Goal: Task Accomplishment & Management: Use online tool/utility

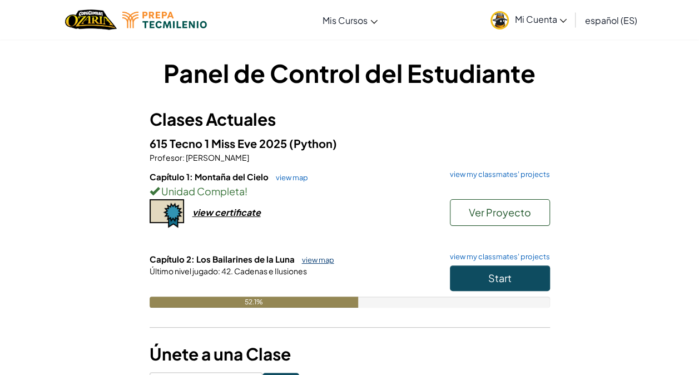
click at [319, 261] on link "view map" at bounding box center [316, 259] width 38 height 9
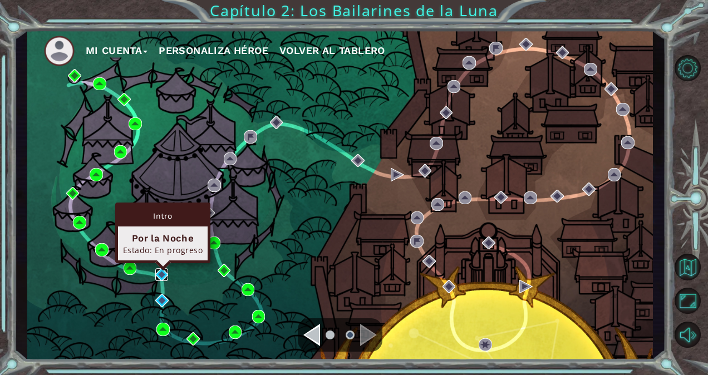
click at [165, 272] on img at bounding box center [161, 274] width 13 height 13
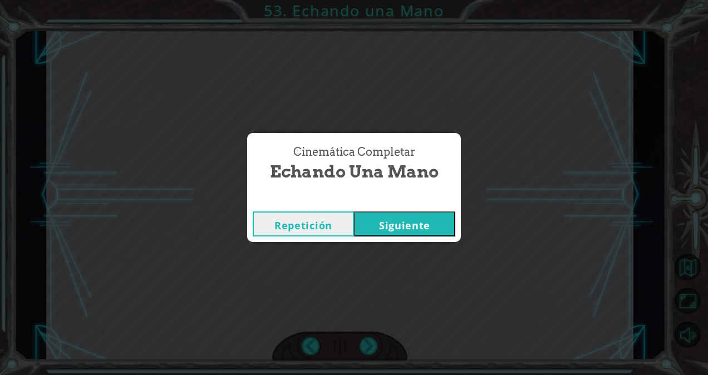
click at [398, 233] on button "Siguiente" at bounding box center [404, 223] width 101 height 25
click at [398, 230] on button "Siguiente" at bounding box center [404, 223] width 101 height 25
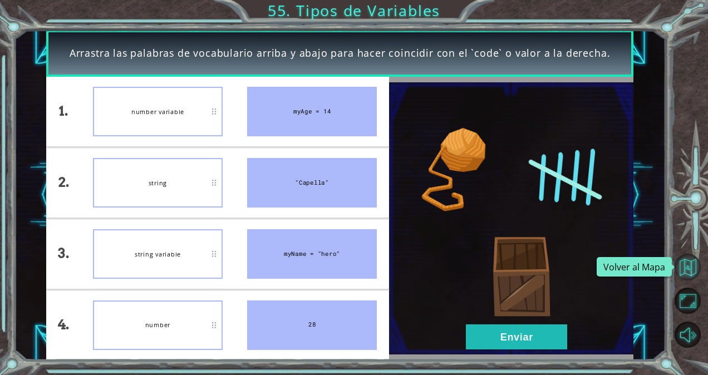
click at [688, 270] on button "Volver al Mapa" at bounding box center [687, 267] width 26 height 26
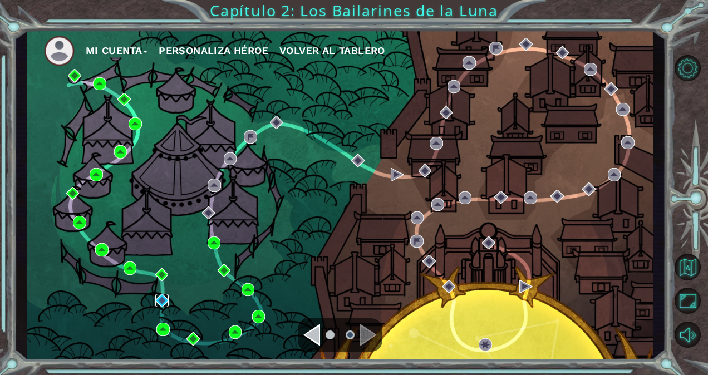
click at [156, 303] on img at bounding box center [161, 300] width 13 height 13
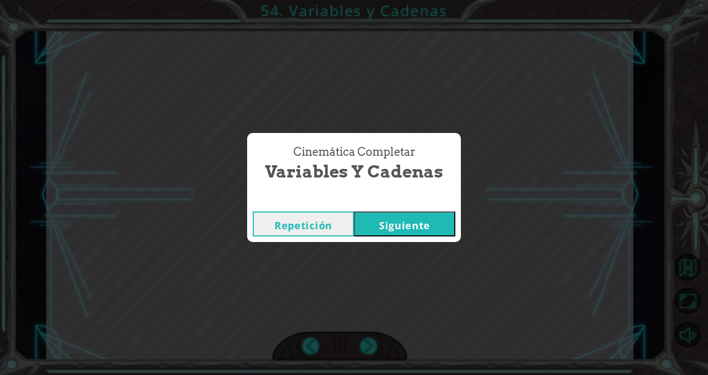
click at [416, 233] on button "Siguiente" at bounding box center [404, 223] width 101 height 25
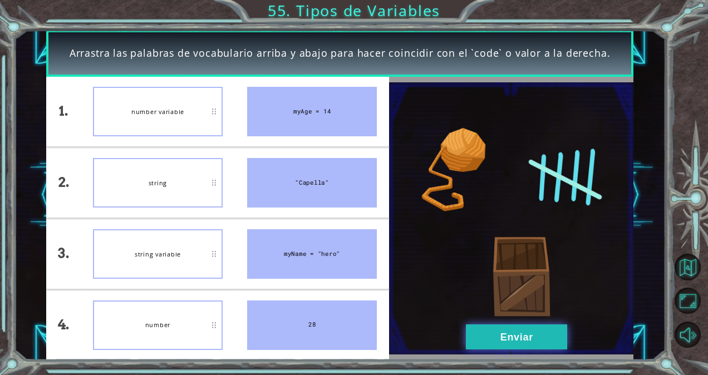
click at [539, 329] on button "Enviar" at bounding box center [516, 336] width 101 height 25
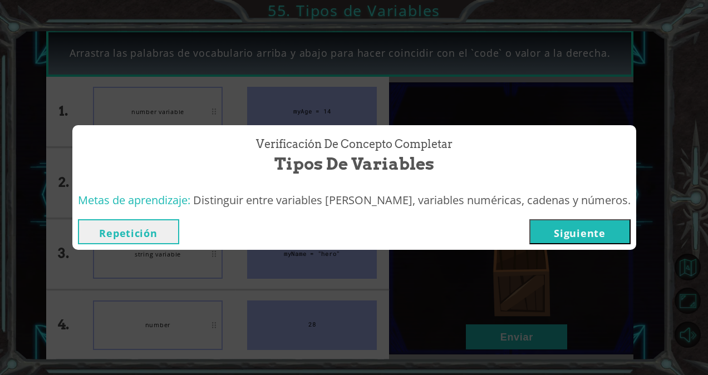
click at [575, 239] on button "Siguiente" at bounding box center [579, 231] width 101 height 25
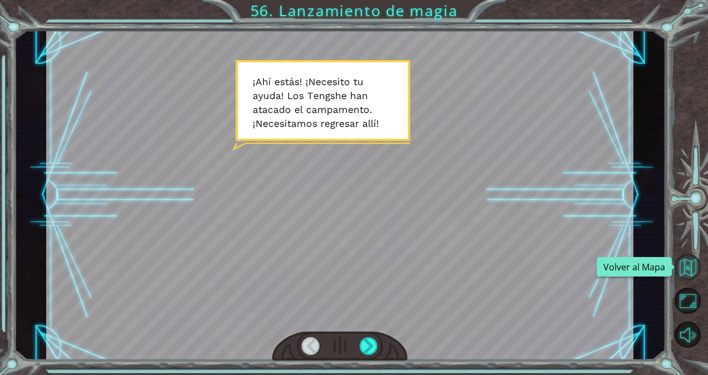
click at [685, 263] on button "Volver al Mapa" at bounding box center [687, 267] width 26 height 26
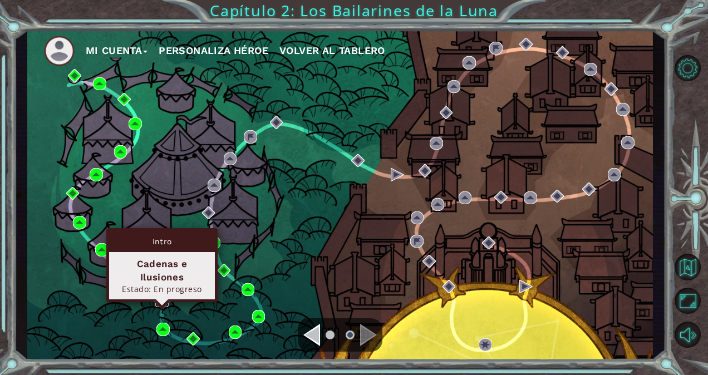
click at [164, 298] on img at bounding box center [161, 300] width 13 height 13
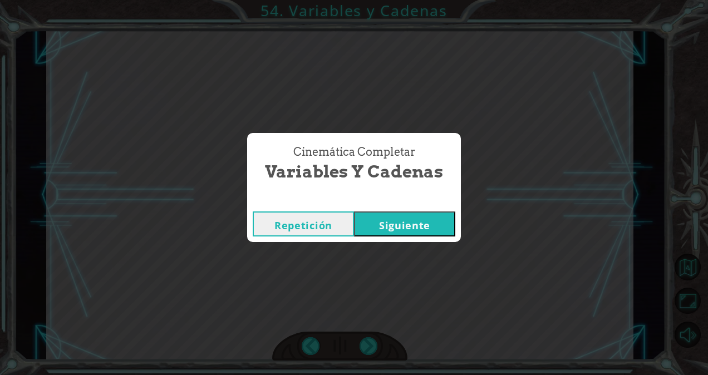
click at [399, 216] on button "Siguiente" at bounding box center [404, 223] width 101 height 25
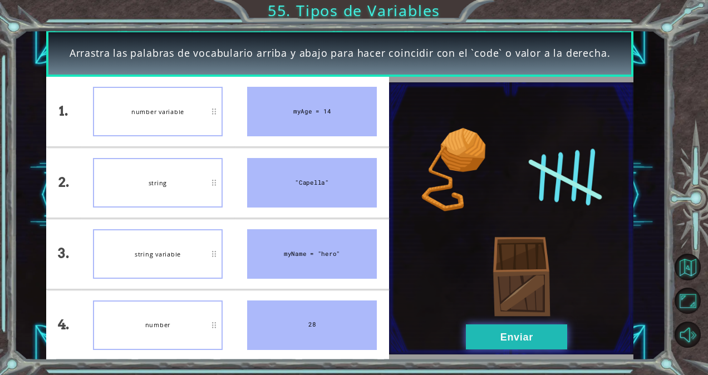
click at [505, 328] on button "Enviar" at bounding box center [516, 336] width 101 height 25
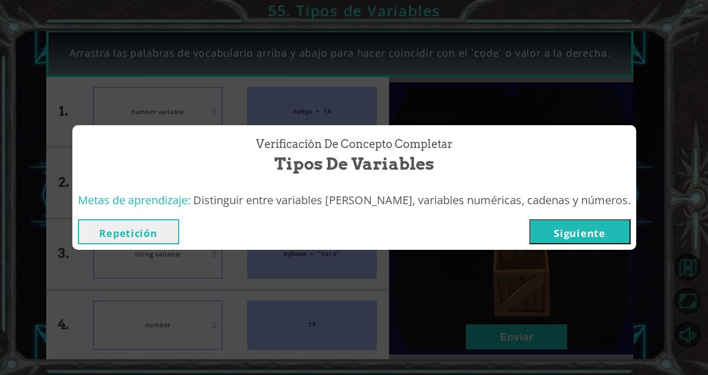
click at [565, 229] on button "Siguiente" at bounding box center [579, 231] width 101 height 25
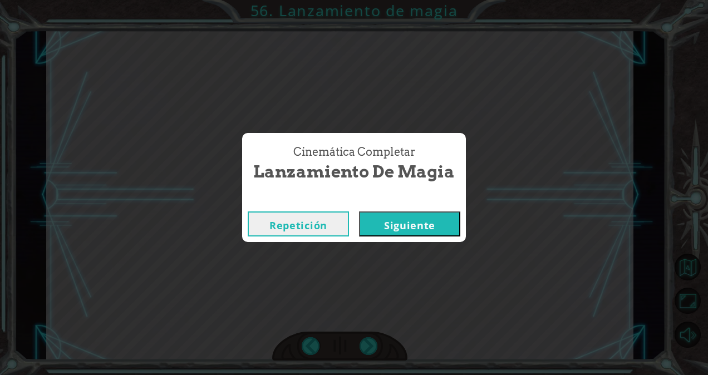
click at [446, 225] on button "Siguiente" at bounding box center [409, 223] width 101 height 25
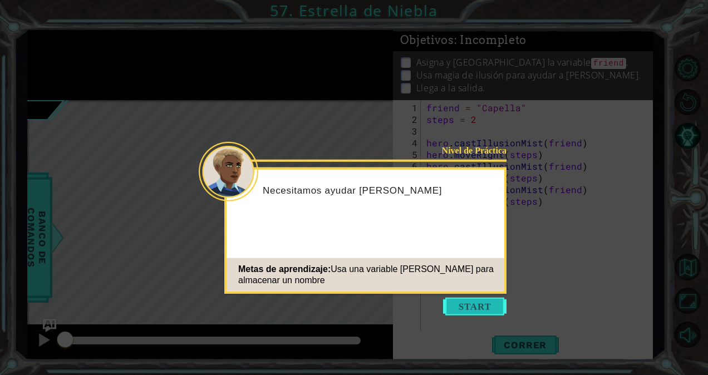
click at [471, 307] on button "Start" at bounding box center [474, 307] width 63 height 18
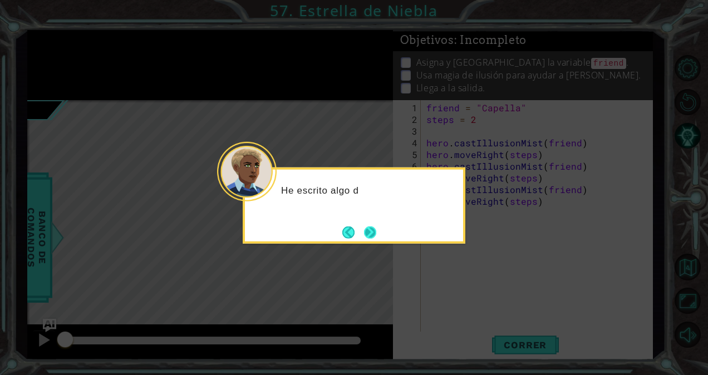
click at [371, 236] on button "Next" at bounding box center [369, 232] width 13 height 13
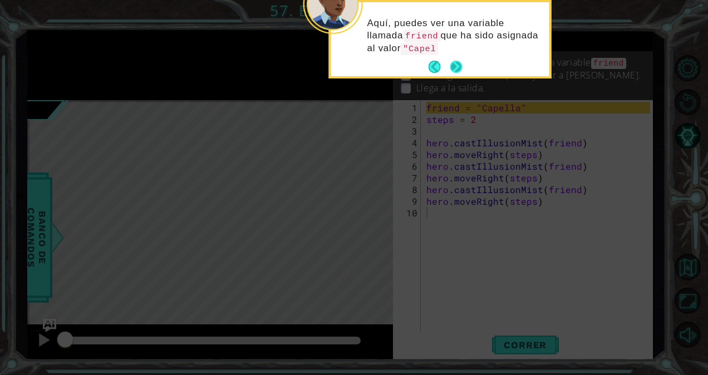
click at [458, 63] on button "Next" at bounding box center [456, 67] width 13 height 13
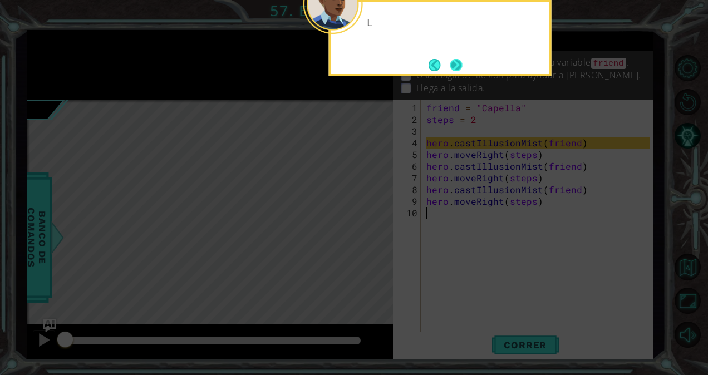
click at [458, 65] on button "Next" at bounding box center [455, 64] width 19 height 19
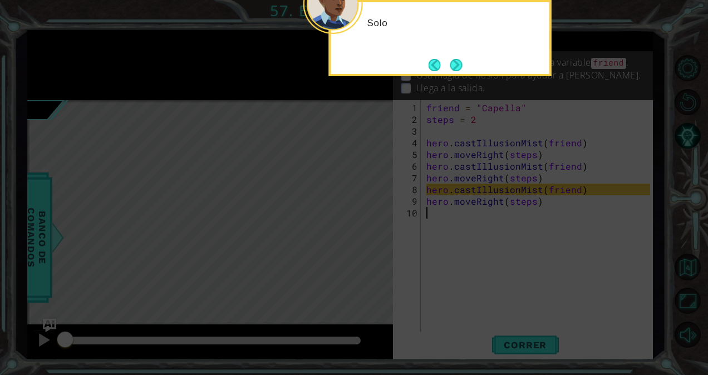
click at [458, 65] on button "Next" at bounding box center [456, 65] width 21 height 21
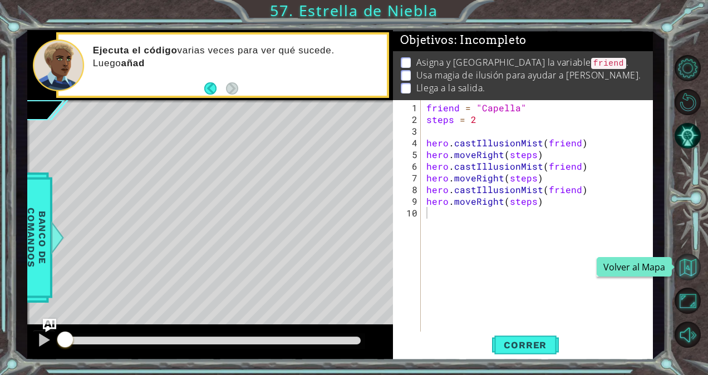
click at [688, 277] on button "Volver al Mapa" at bounding box center [687, 267] width 26 height 26
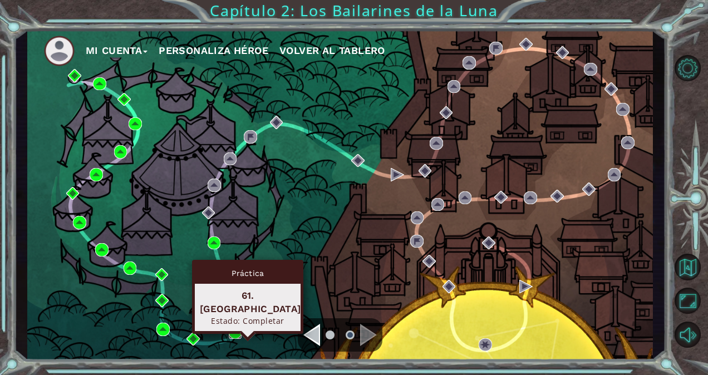
click at [238, 329] on img at bounding box center [235, 331] width 13 height 13
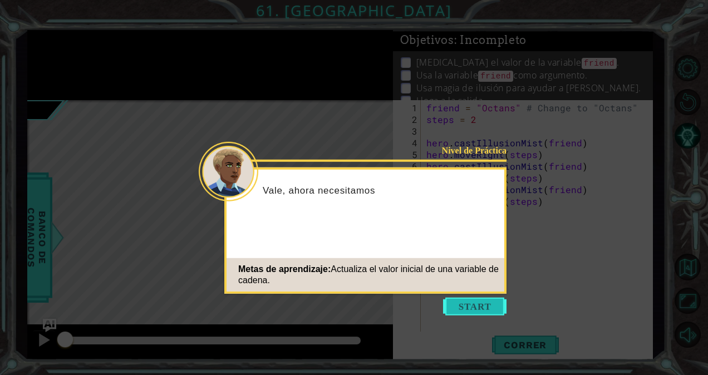
click at [458, 312] on button "Start" at bounding box center [474, 307] width 63 height 18
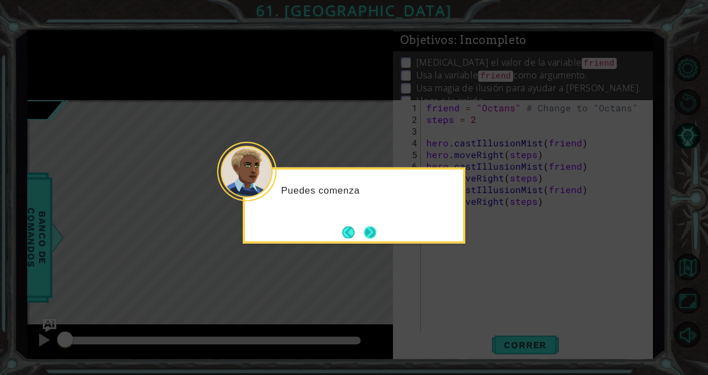
click at [377, 235] on button "Next" at bounding box center [370, 232] width 17 height 17
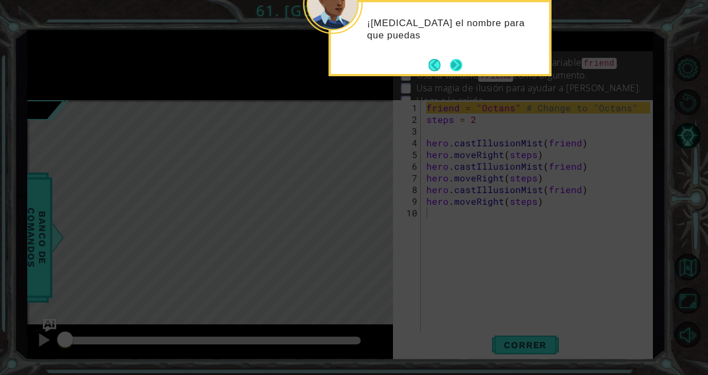
click at [448, 69] on button "Next" at bounding box center [456, 65] width 20 height 20
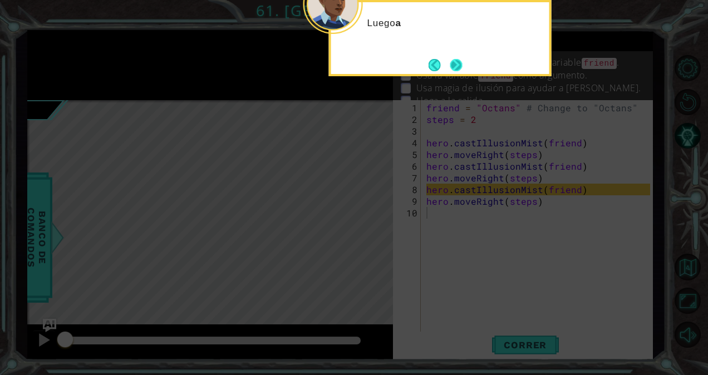
click at [460, 61] on button "Next" at bounding box center [456, 65] width 21 height 21
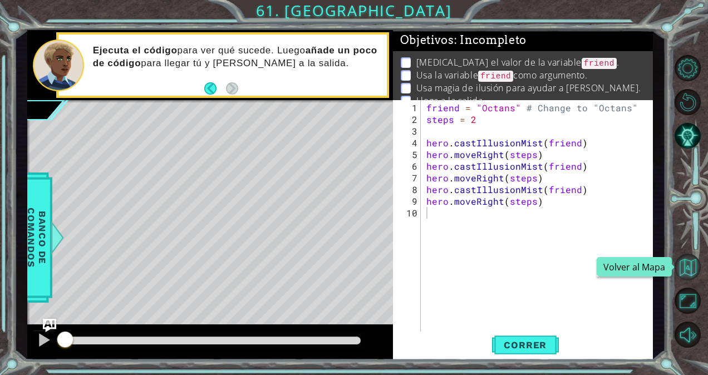
click at [695, 256] on button "Volver al Mapa" at bounding box center [687, 267] width 26 height 26
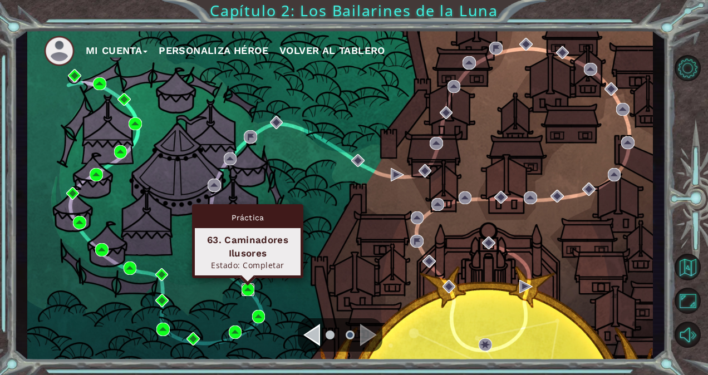
click at [247, 288] on img at bounding box center [247, 289] width 13 height 13
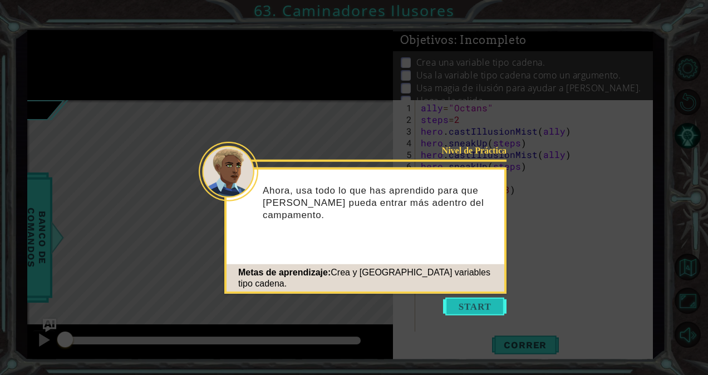
click at [476, 307] on button "Start" at bounding box center [474, 307] width 63 height 18
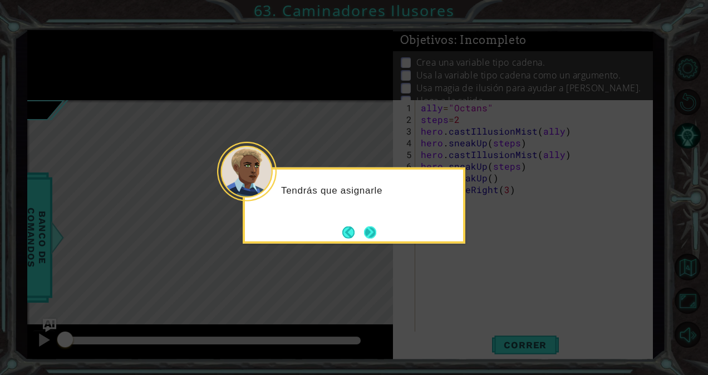
click at [376, 229] on button "Next" at bounding box center [369, 232] width 13 height 13
click at [368, 229] on button "Next" at bounding box center [370, 232] width 19 height 19
